Goal: Task Accomplishment & Management: Manage account settings

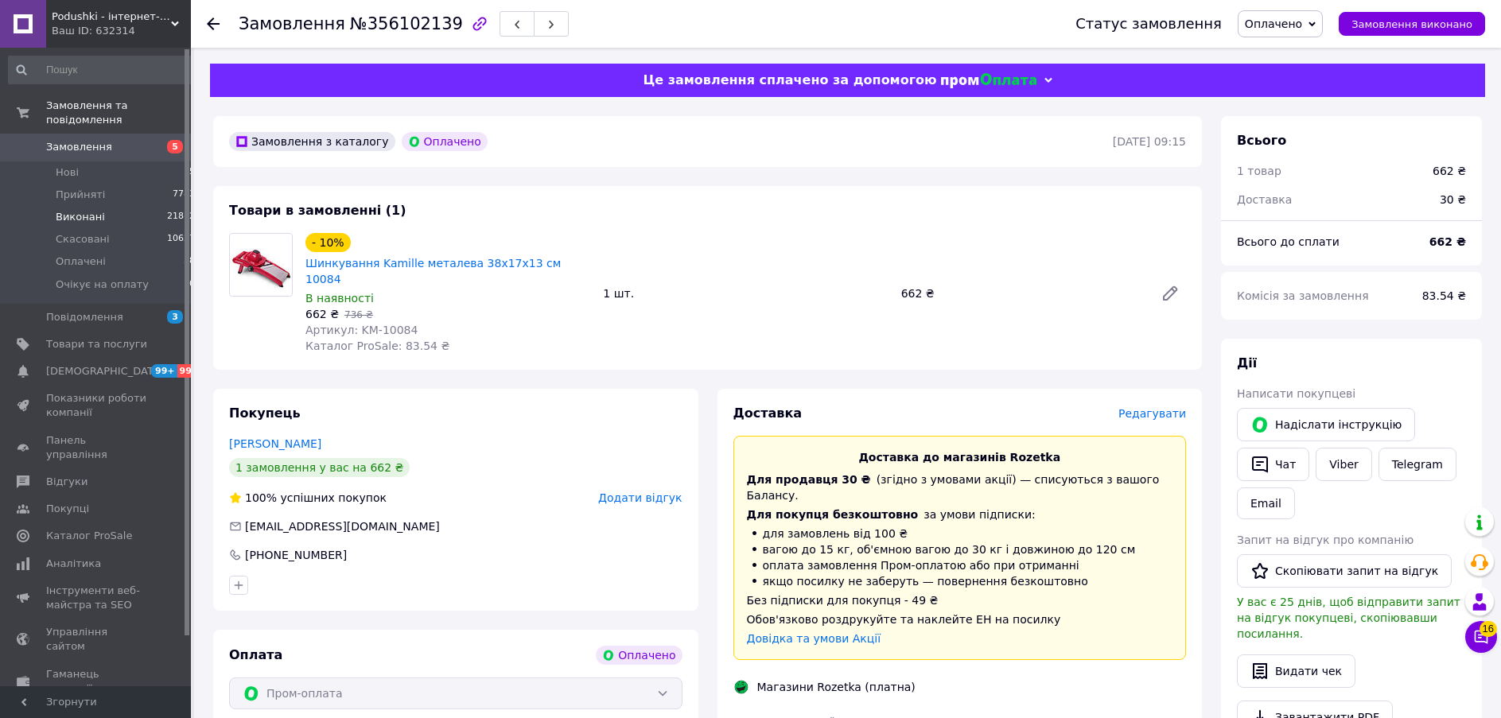
scroll to position [515, 0]
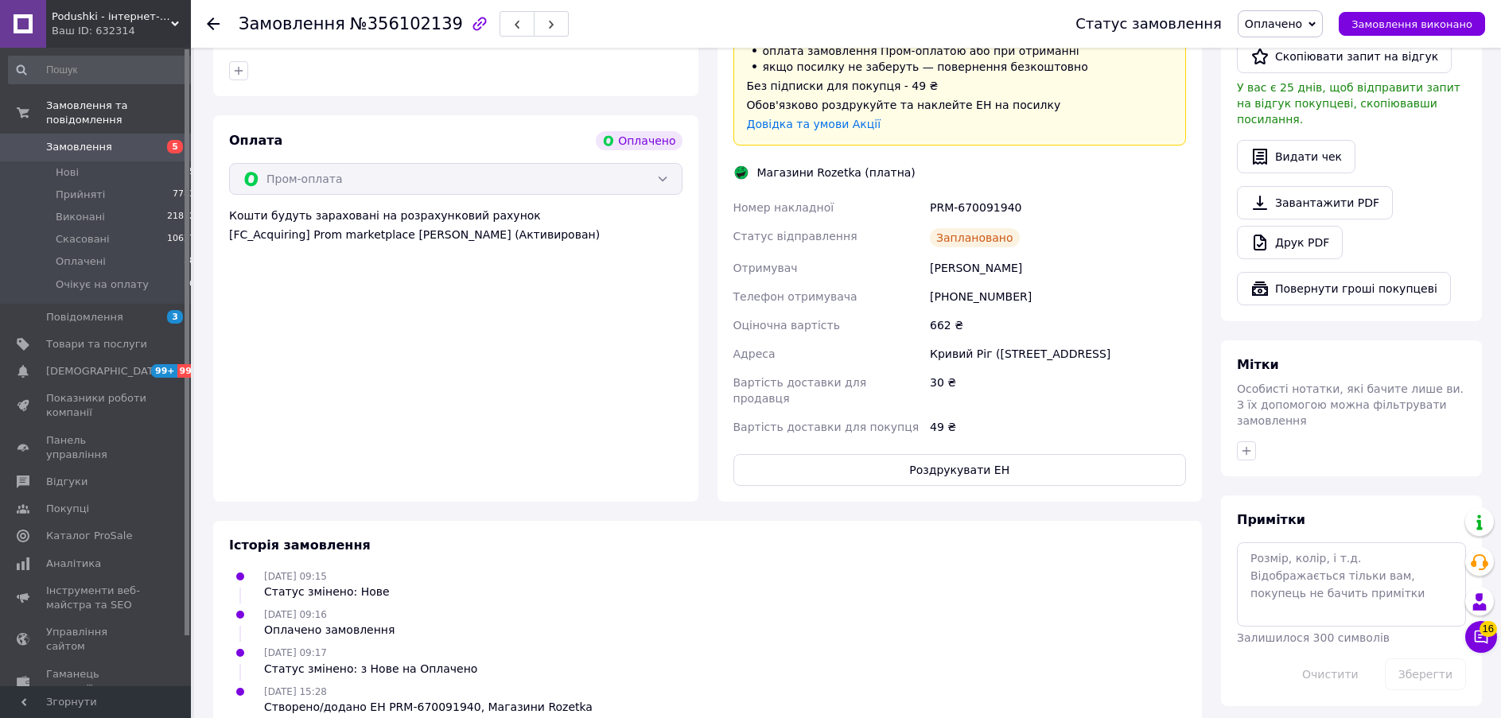
click at [91, 140] on span "Замовлення" at bounding box center [79, 147] width 66 height 14
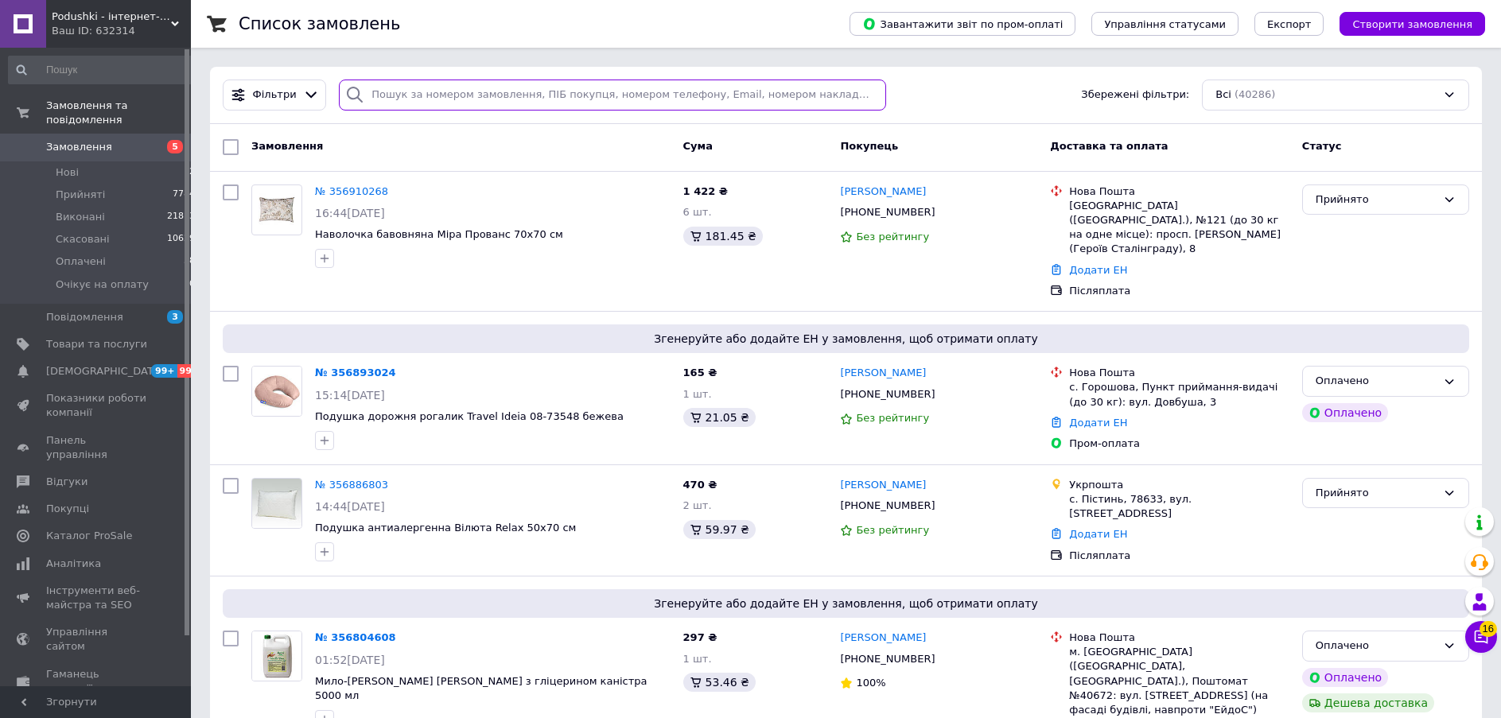
click at [394, 89] on input "search" at bounding box center [612, 95] width 547 height 31
paste input "0975603250"
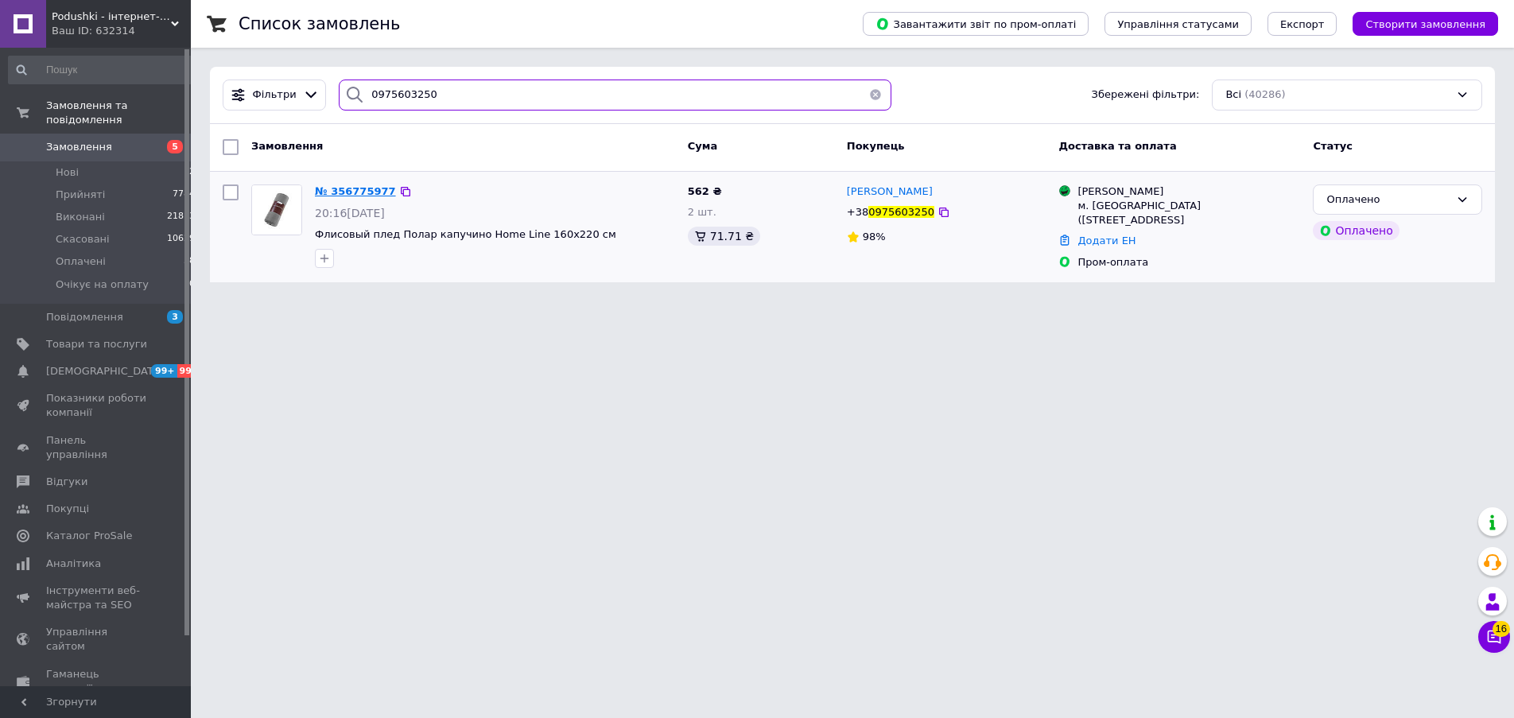
type input "0975603250"
click at [361, 187] on span "№ 356775977" at bounding box center [355, 191] width 81 height 12
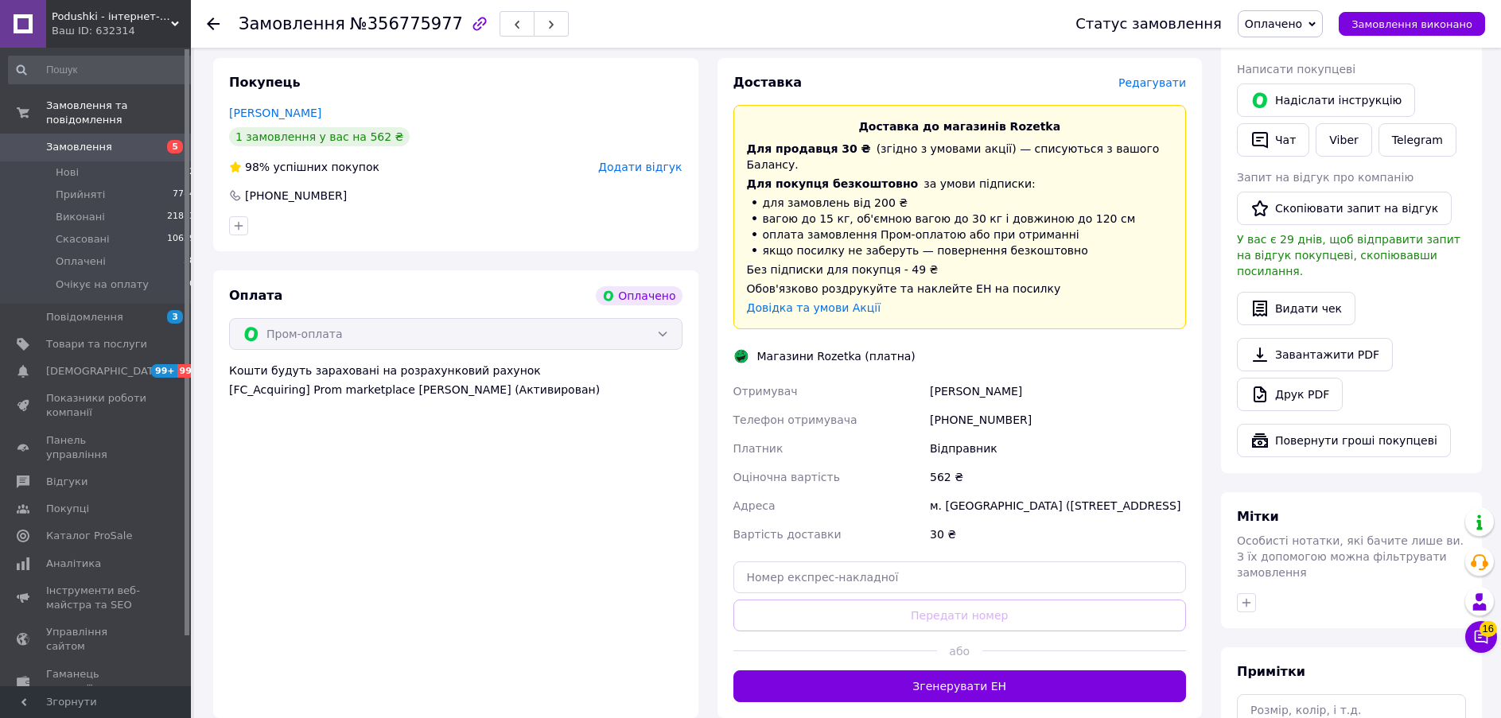
scroll to position [541, 0]
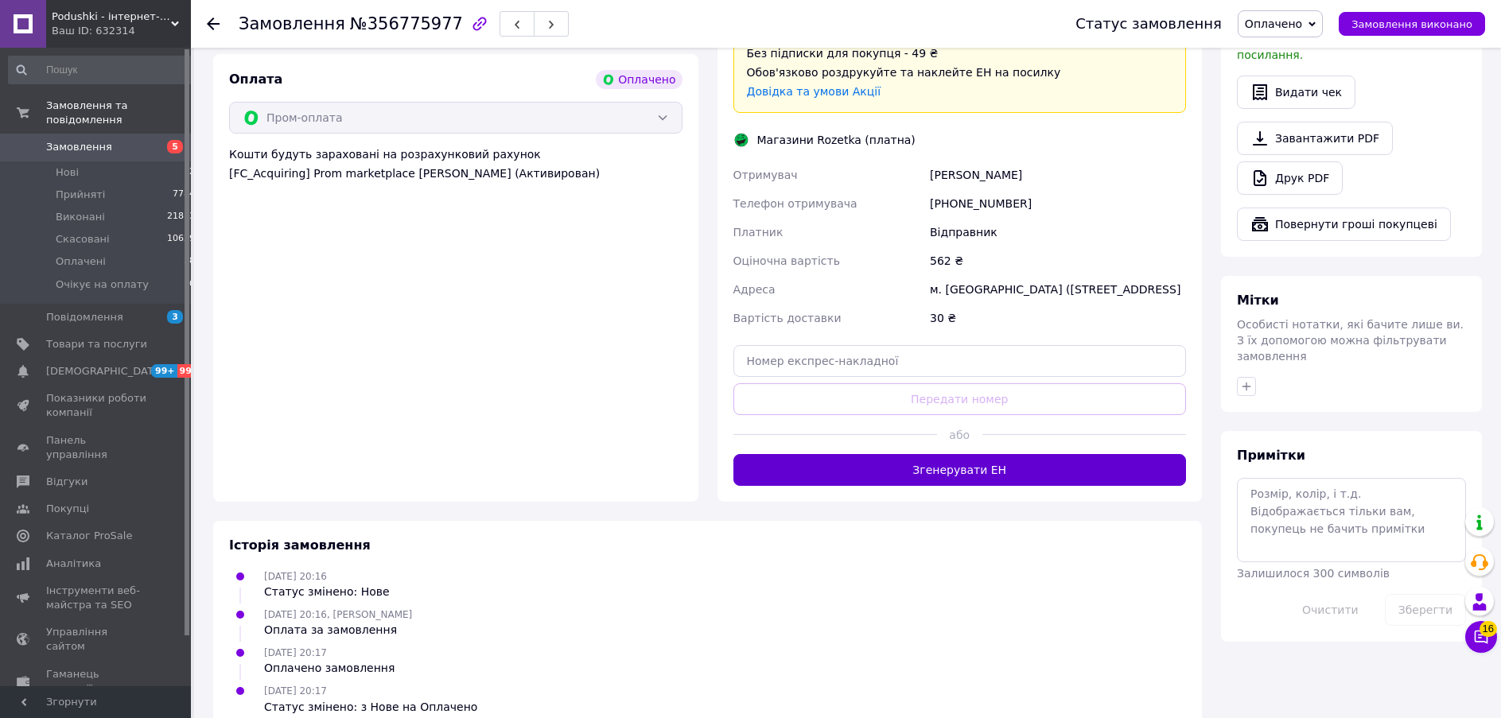
click at [981, 454] on button "Згенерувати ЕН" at bounding box center [959, 470] width 453 height 32
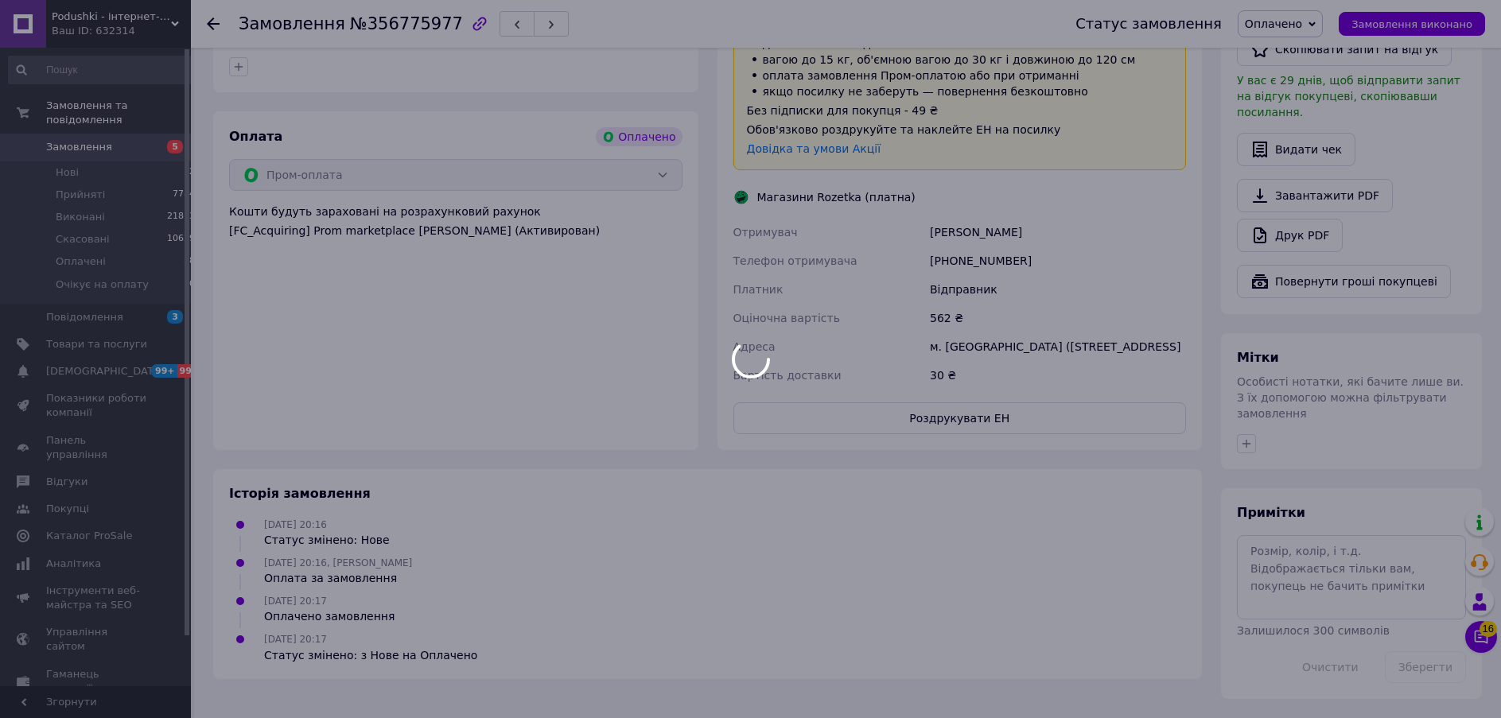
scroll to position [452, 0]
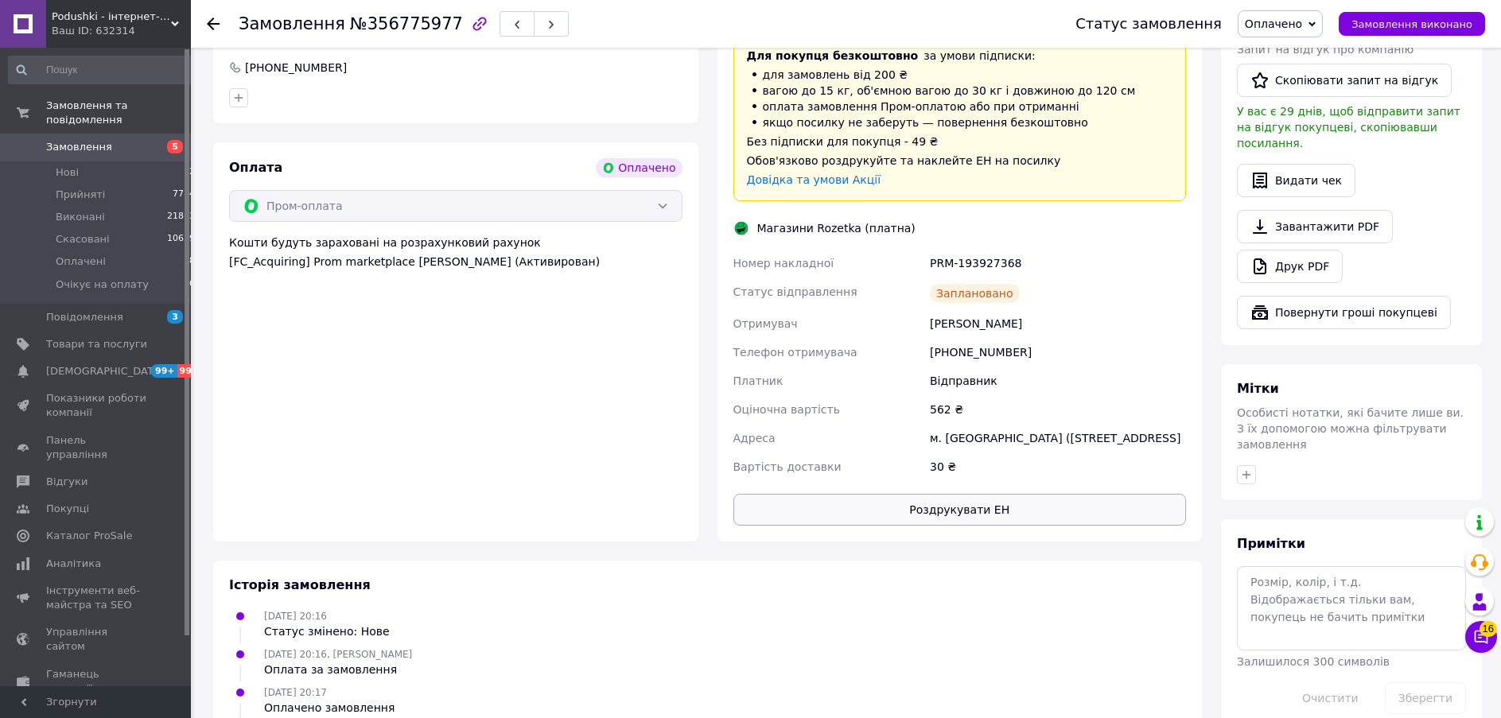
click at [977, 494] on button "Роздрукувати ЕН" at bounding box center [959, 510] width 453 height 32
